Goal: Task Accomplishment & Management: Manage account settings

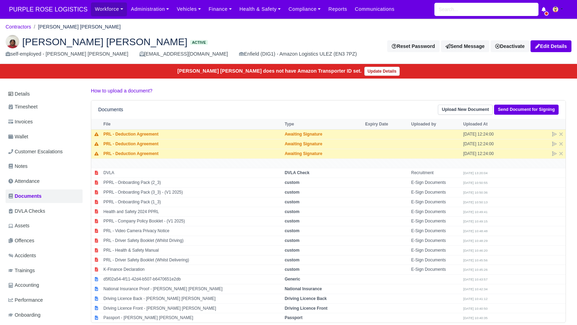
scroll to position [18, 0]
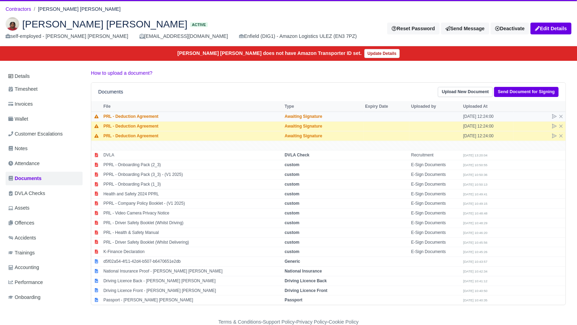
click at [364, 114] on td at bounding box center [387, 117] width 46 height 10
click at [103, 115] on td "PRL - Deduction Agreement" at bounding box center [192, 117] width 181 height 10
click at [499, 116] on td "Sep 4, 2025 12:24:00" at bounding box center [488, 117] width 52 height 10
click at [332, 115] on td "Awaiting Signature" at bounding box center [323, 117] width 81 height 10
click at [297, 115] on td "Awaiting Signature" at bounding box center [323, 117] width 81 height 10
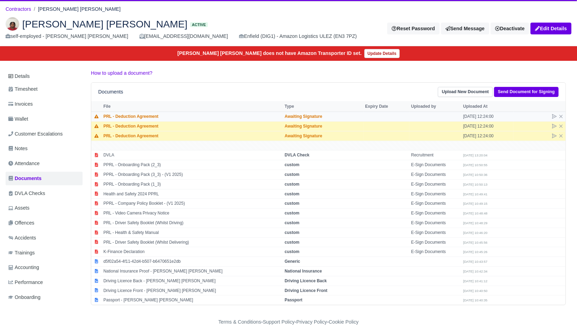
click at [254, 115] on td "PRL - Deduction Agreement" at bounding box center [192, 117] width 181 height 10
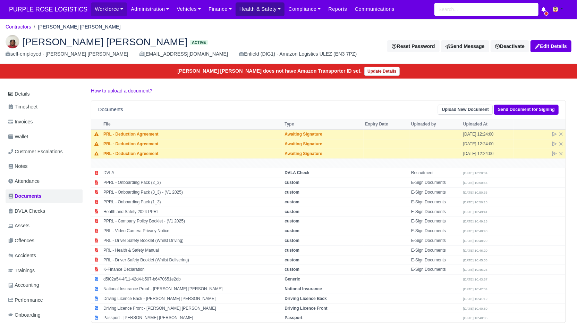
click at [273, 8] on link "Health & Safety" at bounding box center [260, 9] width 49 height 14
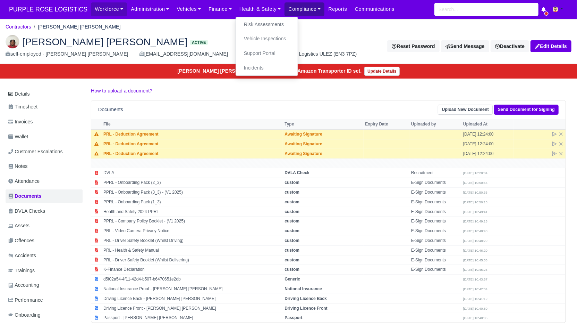
click at [308, 13] on link "Compliance" at bounding box center [305, 9] width 40 height 14
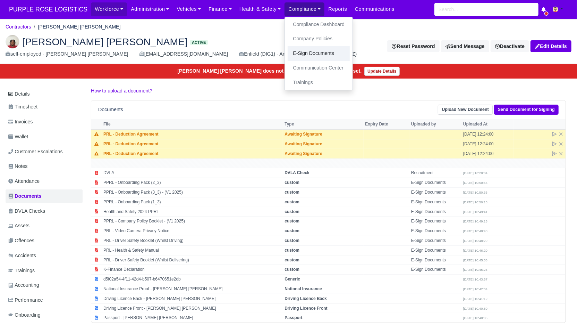
click at [301, 52] on link "E-Sign Documents" at bounding box center [319, 53] width 62 height 15
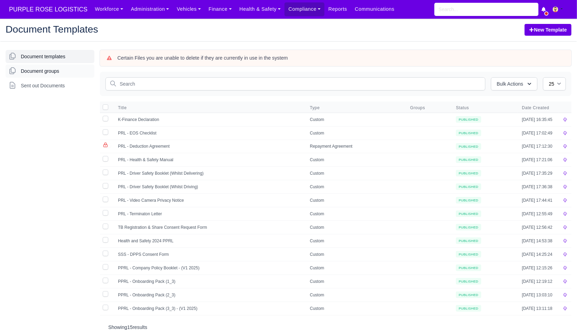
click at [47, 69] on span "Document groups" at bounding box center [40, 71] width 39 height 7
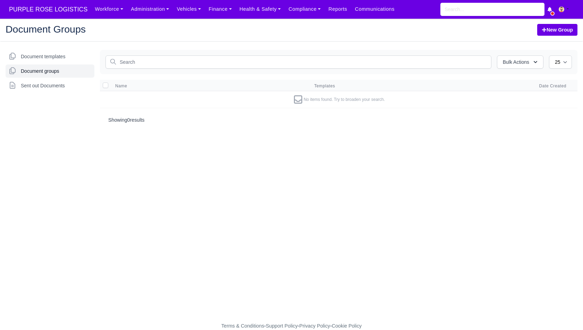
click at [47, 87] on span "Sent out Documents" at bounding box center [43, 85] width 44 height 7
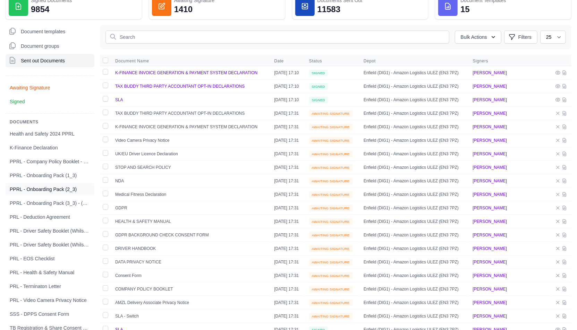
scroll to position [57, 0]
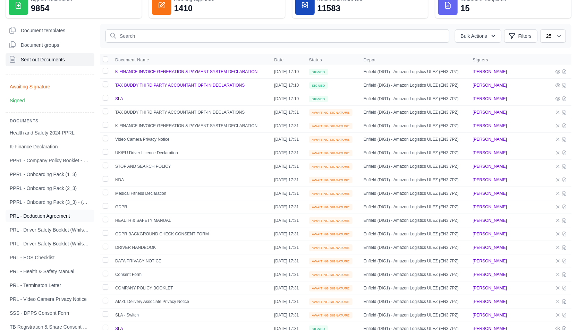
click at [60, 216] on span "PRL - Deduction Agreement" at bounding box center [40, 216] width 60 height 7
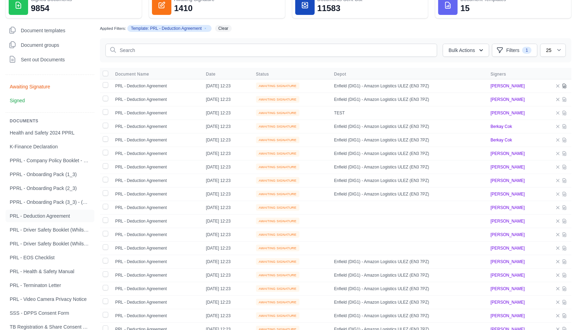
click at [566, 86] on icon at bounding box center [565, 86] width 6 height 6
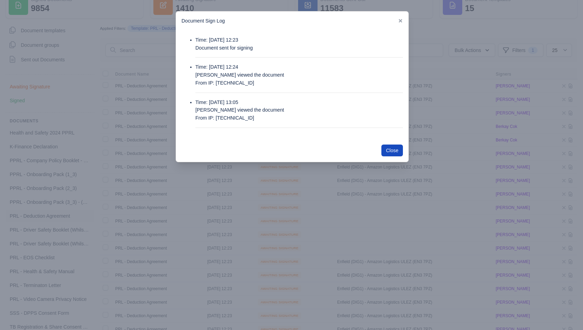
click at [470, 124] on div at bounding box center [291, 165] width 583 height 330
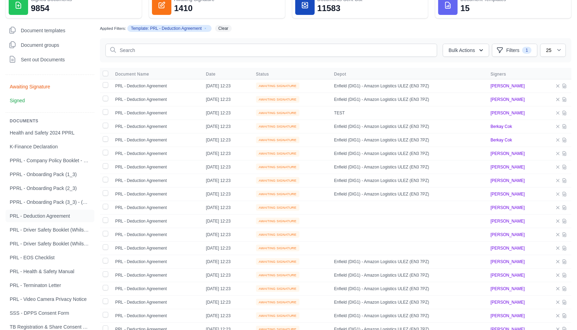
click at [338, 85] on td "Enfield (DIG1) - Amazon Logistics ULEZ (EN3 7PZ)" at bounding box center [408, 86] width 157 height 14
click at [133, 100] on td "PRL - Deduction Agreement" at bounding box center [156, 100] width 91 height 14
click at [129, 109] on td "PRL - Deduction Agreement" at bounding box center [156, 113] width 91 height 14
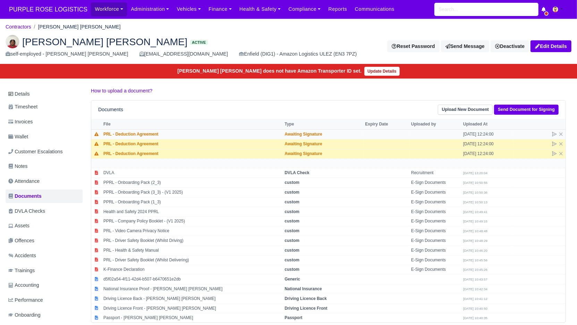
click at [334, 134] on td "Awaiting Signature" at bounding box center [323, 134] width 81 height 10
click at [283, 136] on td "Awaiting Signature" at bounding box center [323, 134] width 81 height 10
click at [299, 134] on td "Awaiting Signature" at bounding box center [323, 134] width 81 height 10
click at [114, 129] on td "PRL - Deduction Agreement" at bounding box center [192, 134] width 181 height 10
click at [101, 129] on td at bounding box center [96, 134] width 10 height 10
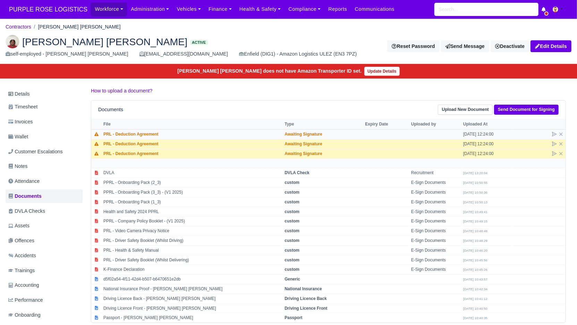
click at [95, 136] on td at bounding box center [96, 134] width 10 height 10
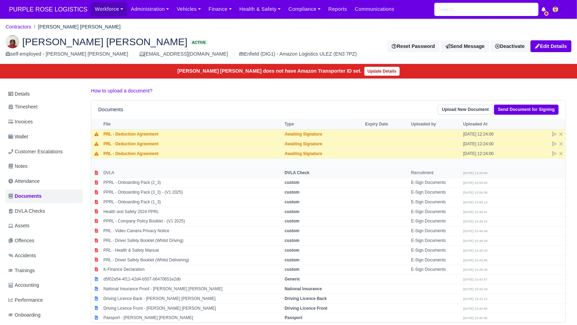
click at [143, 170] on td "DVLA" at bounding box center [192, 173] width 181 height 10
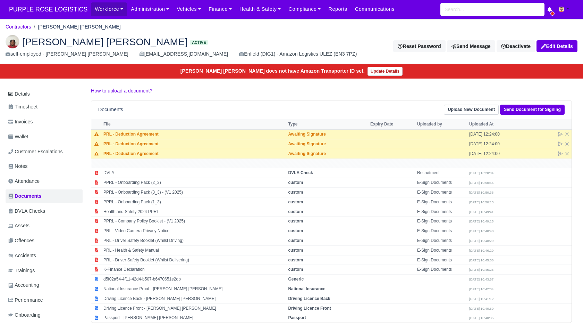
select select "dvla-check"
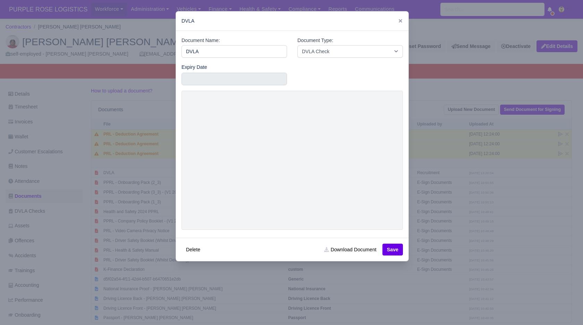
click at [111, 155] on div at bounding box center [291, 162] width 583 height 325
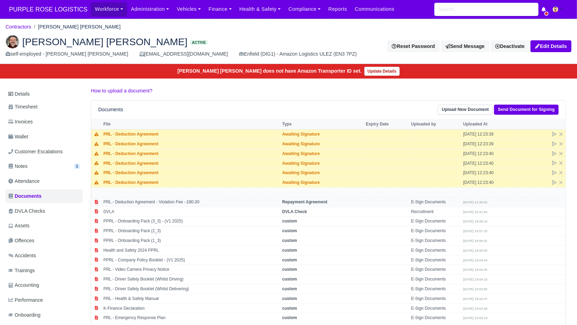
click at [244, 198] on td "PRL - Deduction Agreement - Violation Fee - £80.00" at bounding box center [191, 202] width 179 height 10
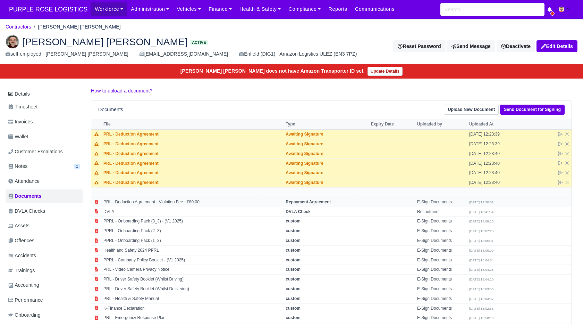
select select "repayment-agreement"
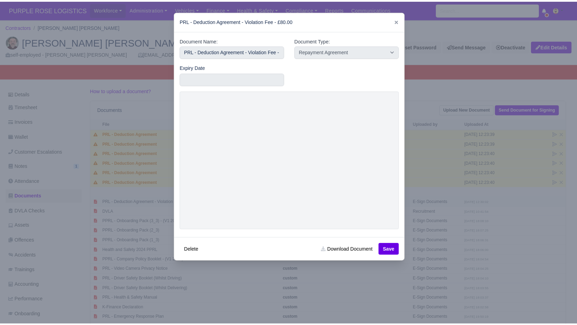
scroll to position [6, 0]
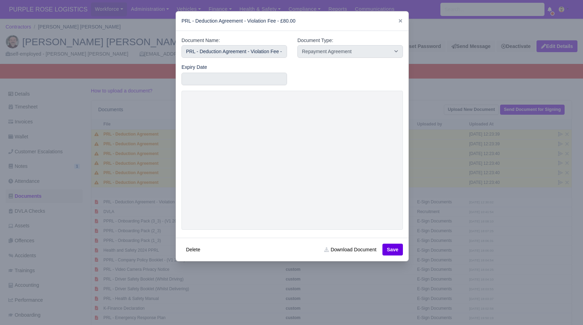
click at [450, 154] on div at bounding box center [291, 162] width 583 height 325
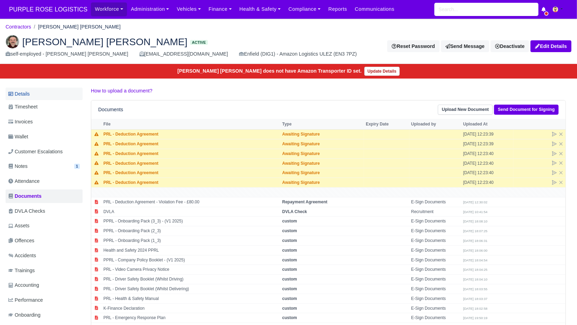
click at [16, 92] on link "Details" at bounding box center [44, 93] width 77 height 13
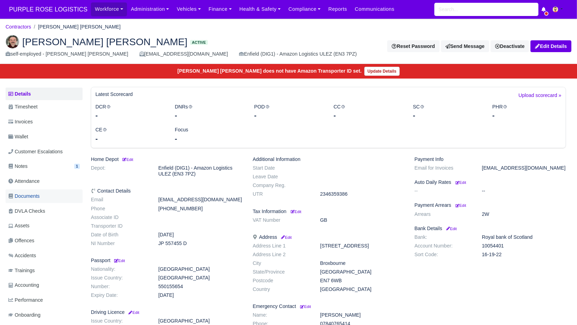
click at [33, 195] on span "Documents" at bounding box center [23, 196] width 31 height 8
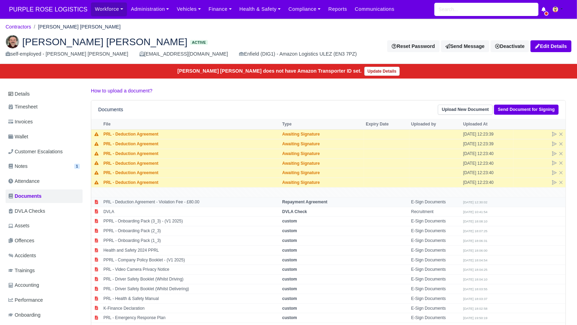
click at [342, 198] on td "Repayment Agreement" at bounding box center [322, 202] width 84 height 10
select select "repayment-agreement"
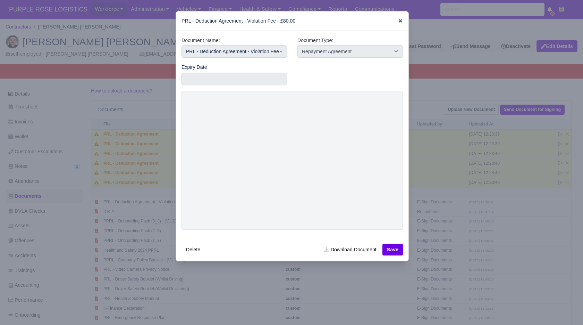
click at [399, 22] on icon at bounding box center [400, 20] width 3 height 3
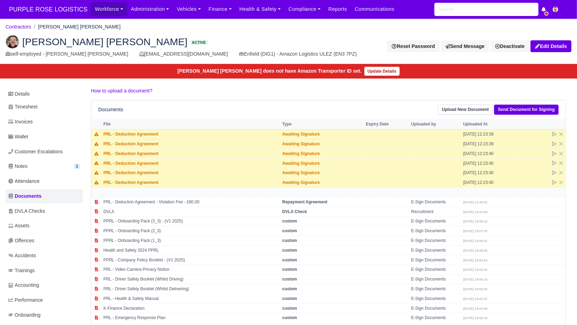
click at [397, 22] on ol "Contractors Glen Michael O Connor" at bounding box center [289, 27] width 566 height 11
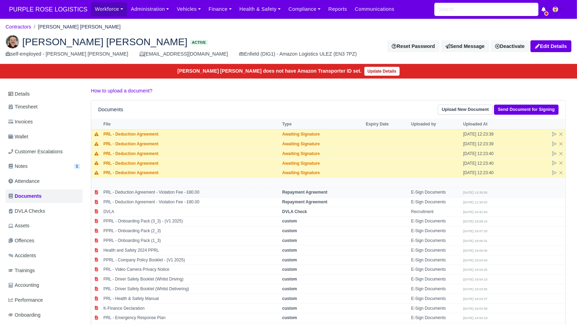
click at [182, 192] on td "PRL - Deduction Agreement - Violation Fee - £80.00" at bounding box center [191, 192] width 179 height 10
select select "repayment-agreement"
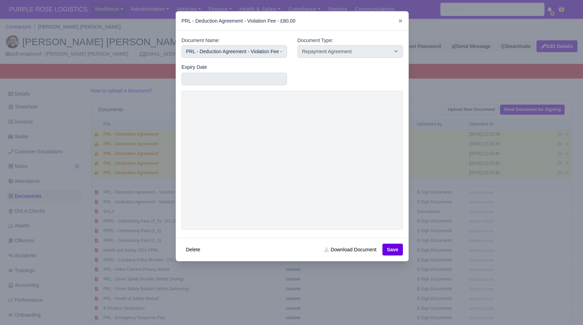
click at [426, 196] on div at bounding box center [291, 162] width 583 height 325
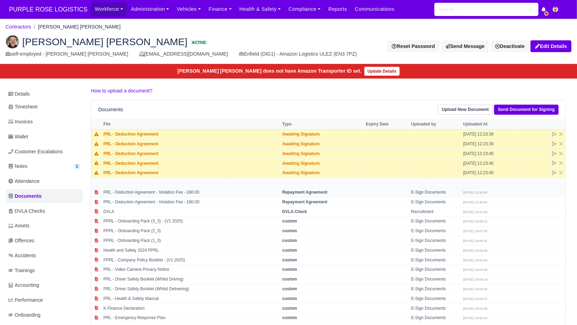
click at [186, 193] on td "PRL - Deduction Agreement - Violation Fee - £80.00" at bounding box center [191, 192] width 179 height 10
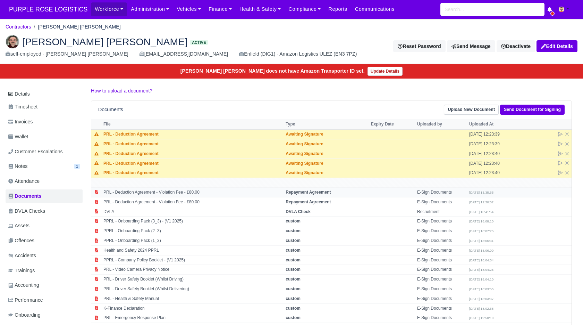
select select "repayment-agreement"
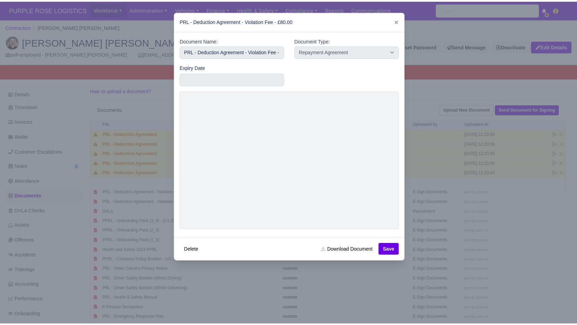
scroll to position [6, 0]
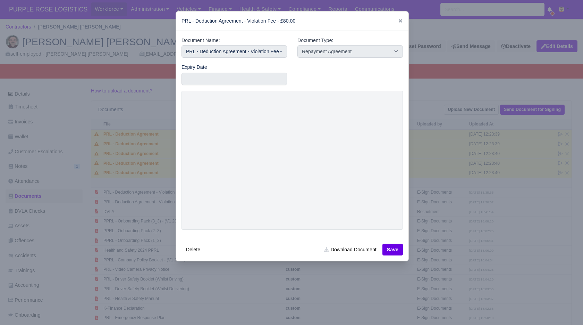
click at [442, 120] on div at bounding box center [291, 162] width 583 height 325
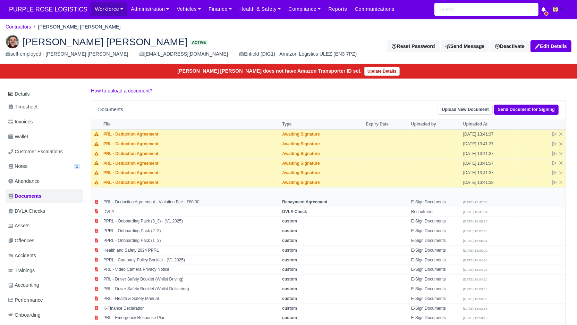
click at [188, 199] on td "PRL - Deduction Agreement - Violation Fee - £80.00" at bounding box center [191, 202] width 179 height 10
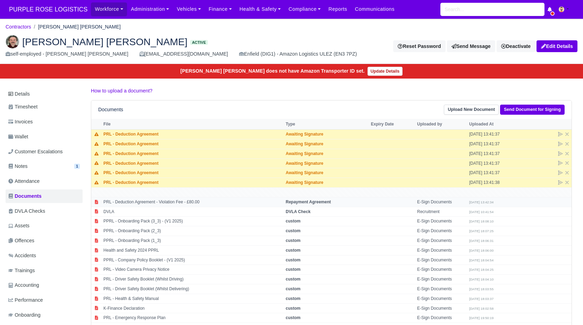
select select "repayment-agreement"
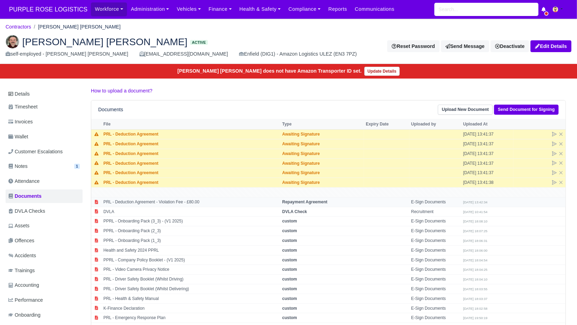
click at [176, 200] on td "PRL - Deduction Agreement - Violation Fee - £80.00" at bounding box center [191, 202] width 179 height 10
select select "repayment-agreement"
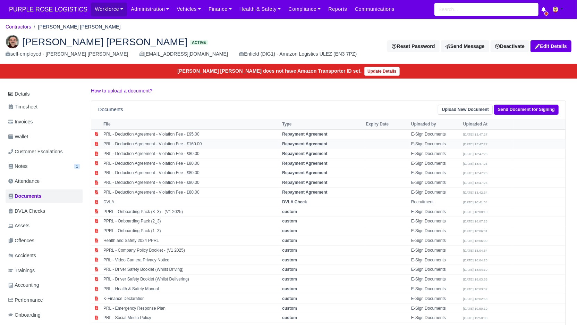
click at [135, 146] on td "PRL - Deduction Agreement - Violation Fee - £160.00" at bounding box center [191, 144] width 179 height 10
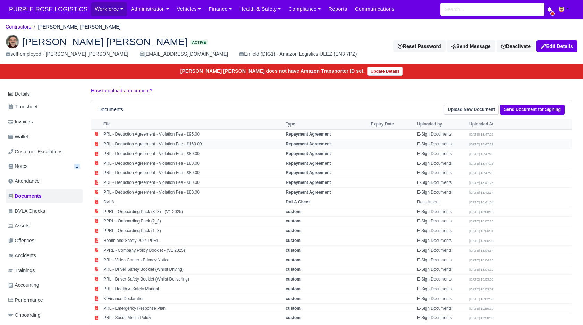
select select "repayment-agreement"
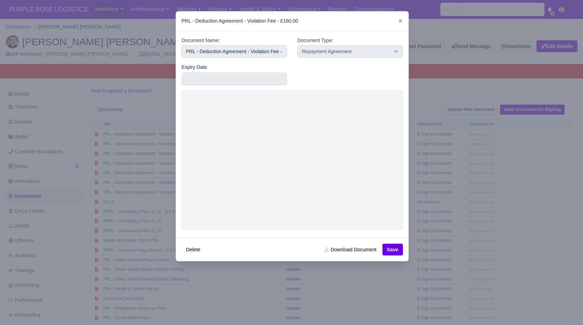
click at [139, 199] on div at bounding box center [291, 162] width 583 height 325
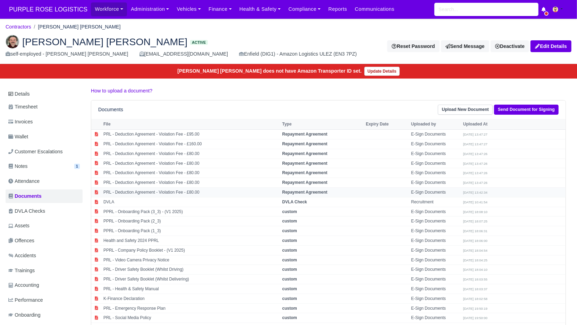
click at [144, 187] on td "PRL - Deduction Agreement - Violation Fee - £80.00" at bounding box center [191, 192] width 179 height 10
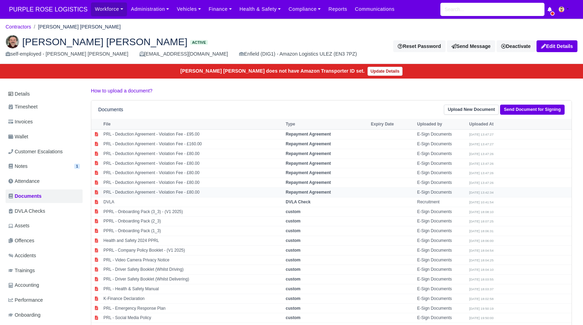
select select "repayment-agreement"
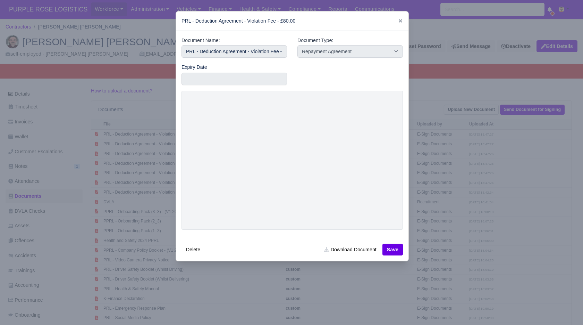
click at [142, 161] on div at bounding box center [291, 162] width 583 height 325
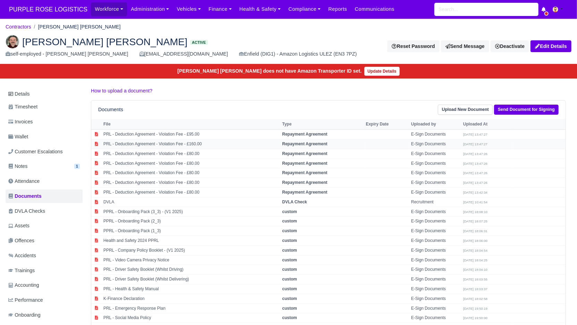
click at [141, 141] on td "PRL - Deduction Agreement - Violation Fee - £160.00" at bounding box center [191, 144] width 179 height 10
select select "repayment-agreement"
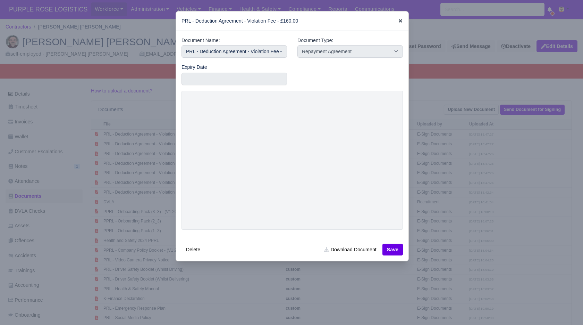
click at [400, 20] on icon at bounding box center [400, 20] width 5 height 5
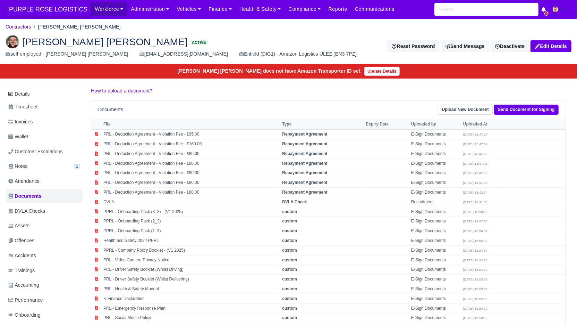
click at [29, 6] on span "PURPLE ROSE LOGISTICS" at bounding box center [48, 9] width 85 height 14
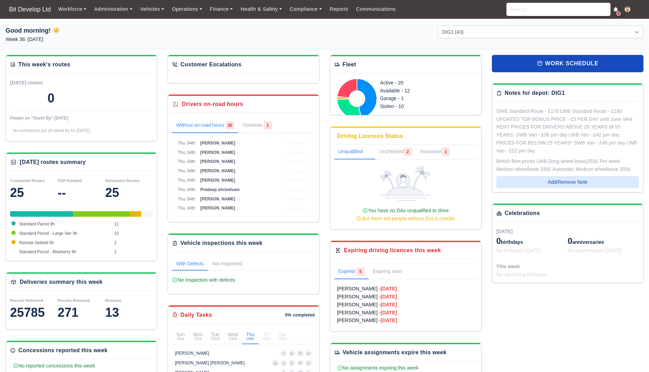
select select "2"
click at [546, 8] on input "search" at bounding box center [559, 9] width 104 height 13
click at [556, 11] on input "[PERSON_NAME]" at bounding box center [559, 9] width 104 height 13
type input "melvi"
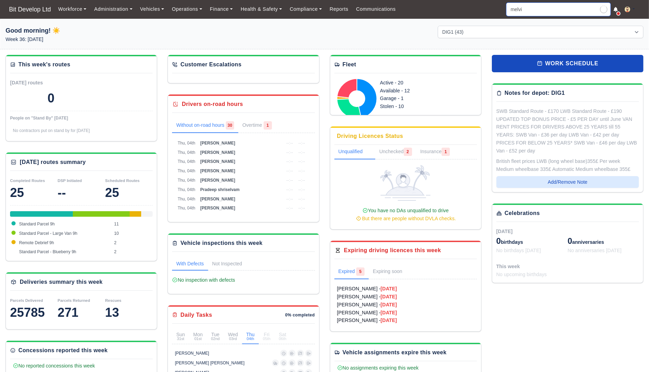
type input "melvin James Avril"
type input "melvin"
type input "melvin James Avril"
type input "melvin"
